Goal: Task Accomplishment & Management: Complete application form

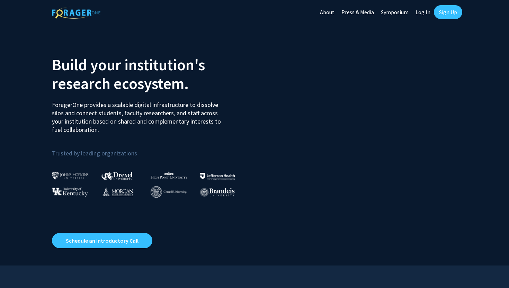
click at [377, 29] on section "Build your institution's research ecosystem. ForagerOne provides a scalable dig…" at bounding box center [254, 144] width 509 height 241
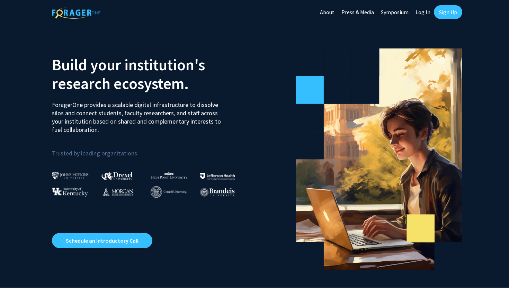
click at [443, 14] on link "Sign Up" at bounding box center [448, 12] width 28 height 14
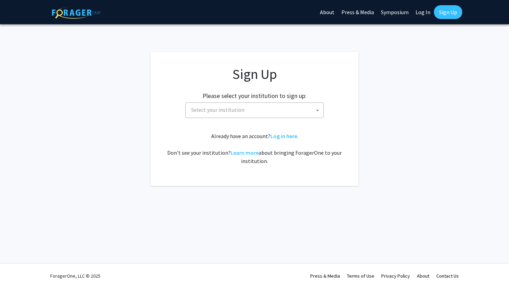
click at [256, 112] on span "Select your institution" at bounding box center [255, 110] width 135 height 14
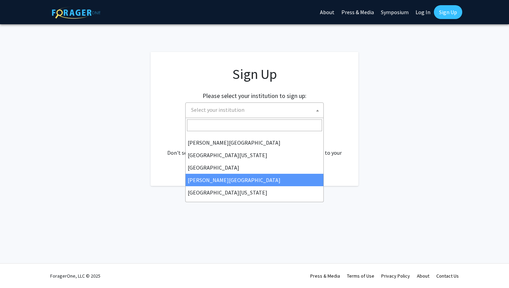
scroll to position [179, 0]
select select "4"
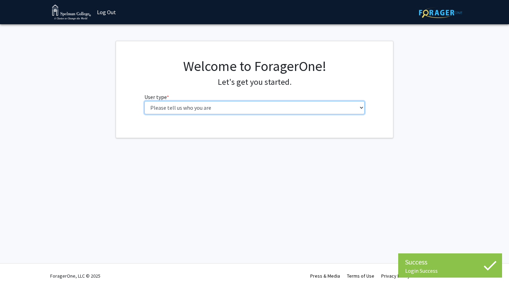
click at [278, 105] on select "Please tell us who you are Undergraduate Student Master's Student Doctoral Cand…" at bounding box center [254, 107] width 220 height 13
select select "1: undergrad"
click at [144, 101] on select "Please tell us who you are Undergraduate Student Master's Student Doctoral Cand…" at bounding box center [254, 107] width 220 height 13
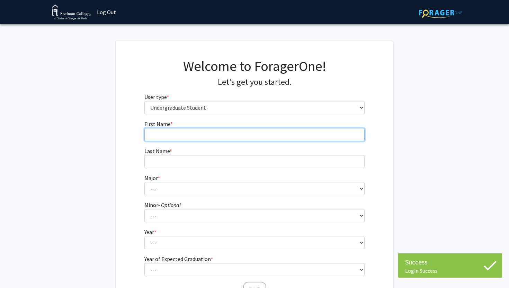
click at [340, 135] on input "First Name * required" at bounding box center [254, 134] width 220 height 13
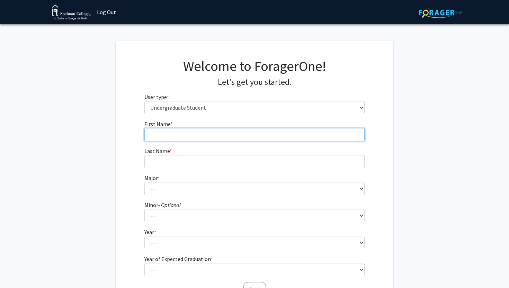
type input "Amarachi"
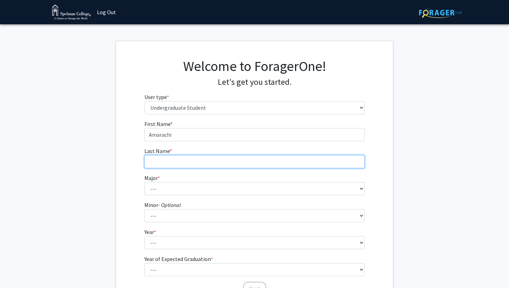
type input "Ezirike"
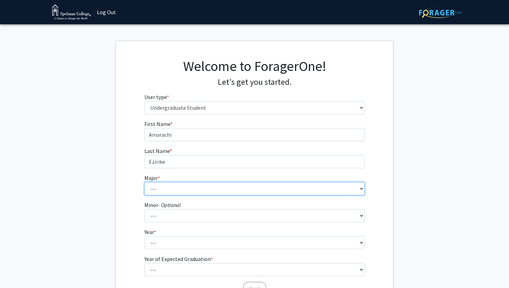
click at [204, 195] on select "--- Art Art History Biochemistry Biology Chemistry Comparative Women’s Studies …" at bounding box center [254, 188] width 220 height 13
select select "4: 250"
click at [144, 182] on select "--- Art Art History Biochemistry Biology Chemistry Comparative Women’s Studies …" at bounding box center [254, 188] width 220 height 13
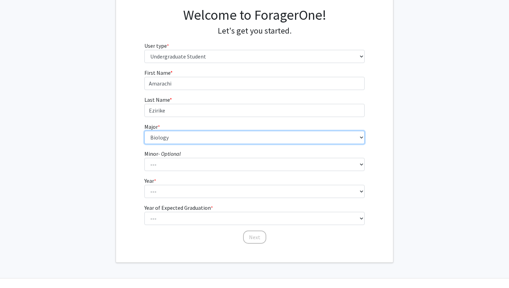
scroll to position [55, 0]
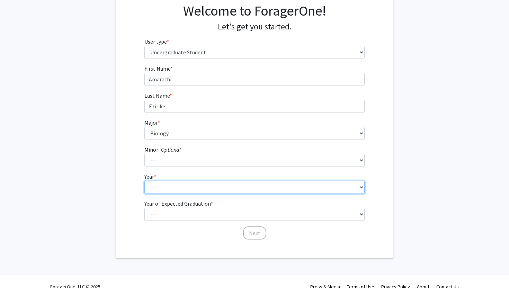
click at [178, 187] on select "--- First-year Sophomore Junior Senior Postbaccalaureate Certificate" at bounding box center [254, 187] width 220 height 13
select select "2: sophomore"
click at [144, 181] on select "--- First-year Sophomore Junior Senior Postbaccalaureate Certificate" at bounding box center [254, 187] width 220 height 13
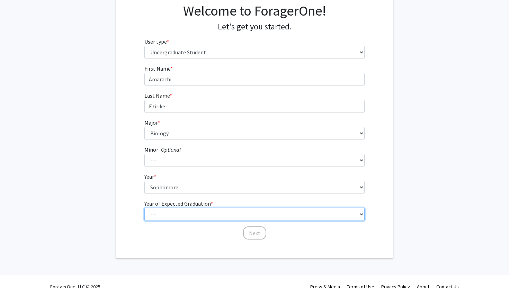
click at [172, 211] on select "--- 2025 2026 2027 2028 2029 2030 2031 2032 2033 2034" at bounding box center [254, 214] width 220 height 13
select select "4: 2028"
click at [144, 208] on select "--- 2025 2026 2027 2028 2029 2030 2031 2032 2033 2034" at bounding box center [254, 214] width 220 height 13
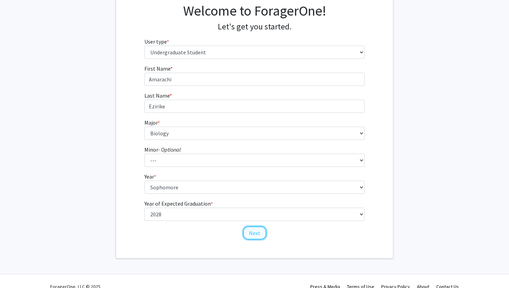
click at [250, 231] on button "Next" at bounding box center [254, 232] width 23 height 13
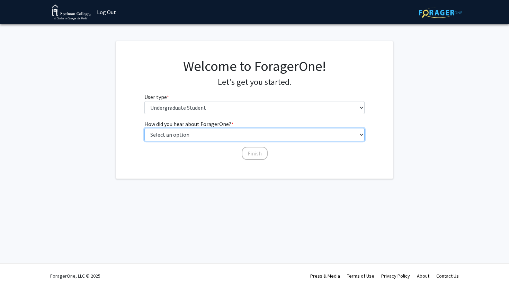
click at [213, 136] on select "Select an option Peer/student recommendation Faculty/staff recommendation Unive…" at bounding box center [254, 134] width 220 height 13
select select "4: university_email"
click at [144, 128] on select "Select an option Peer/student recommendation Faculty/staff recommendation Unive…" at bounding box center [254, 134] width 220 height 13
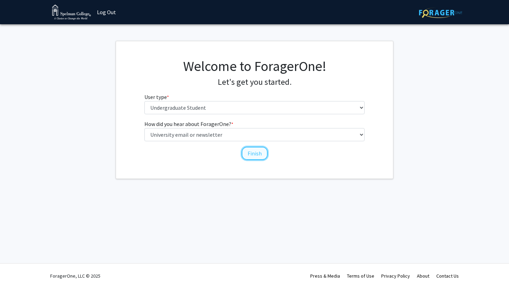
click at [250, 151] on button "Finish" at bounding box center [255, 153] width 26 height 13
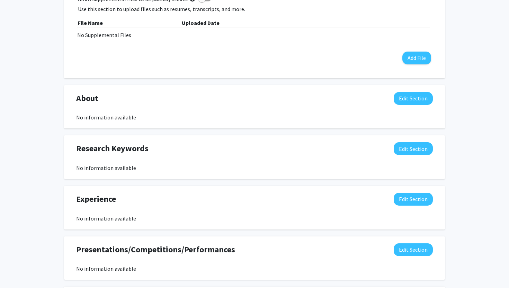
scroll to position [265, 0]
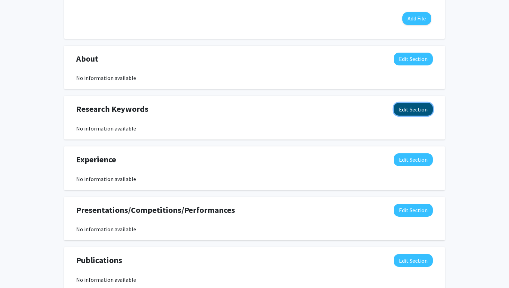
click at [404, 111] on button "Edit Section" at bounding box center [412, 109] width 39 height 13
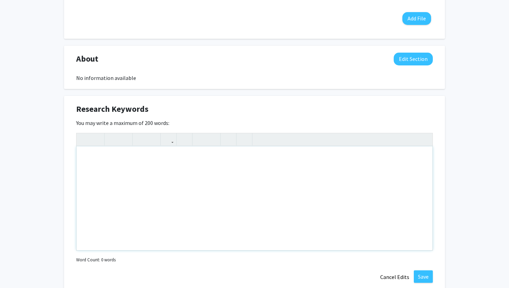
click at [202, 160] on div "Note to users with screen readers: Please deactivate our accessibility plugin f…" at bounding box center [254, 198] width 356 height 104
type textarea "Public health"
click at [61, 166] on div "Amarachi Ezirike Edit Section See Public View help Degree Level: Undergraduate …" at bounding box center [254, 137] width 509 height 754
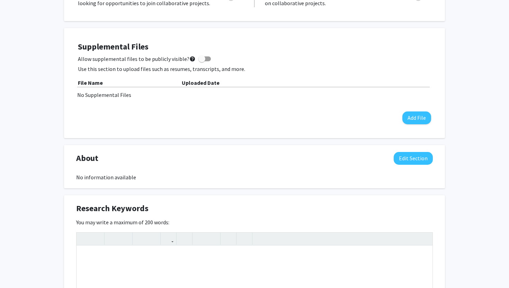
scroll to position [0, 0]
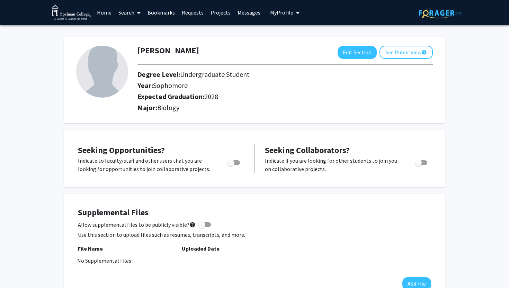
click at [233, 164] on span "Toggle" at bounding box center [230, 162] width 7 height 7
click at [231, 165] on input "Are you actively seeking opportunities?" at bounding box center [230, 165] width 0 height 0
checkbox input "true"
click at [423, 161] on span "Toggle" at bounding box center [421, 162] width 12 height 5
click at [418, 165] on input "Would you like to receive other student requests to work with you?" at bounding box center [418, 165] width 0 height 0
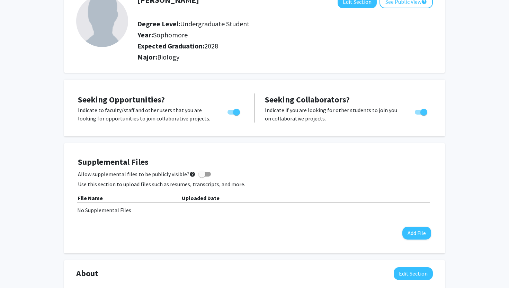
scroll to position [78, 0]
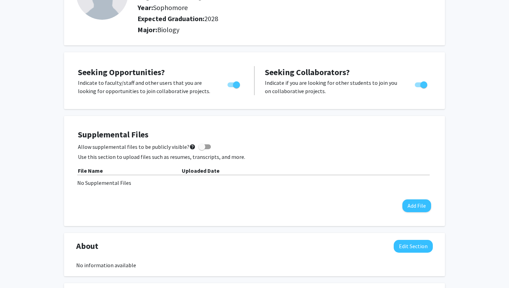
click at [425, 82] on span "Toggle" at bounding box center [423, 84] width 7 height 7
click at [418, 87] on input "Would you like to receive other student requests to work with you?" at bounding box center [418, 87] width 0 height 0
checkbox input "false"
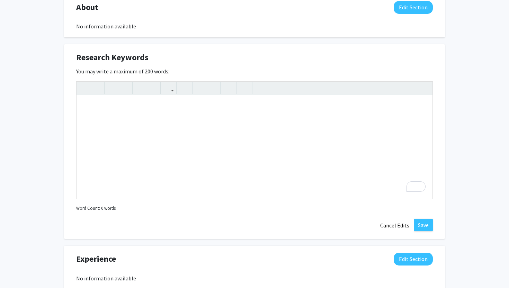
scroll to position [512, 0]
